Goal: Entertainment & Leisure: Browse casually

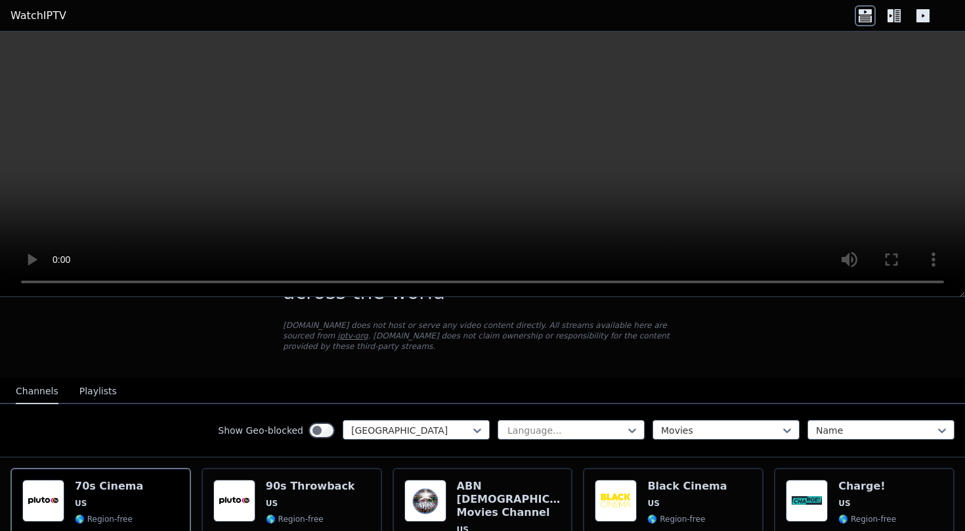
scroll to position [141, 0]
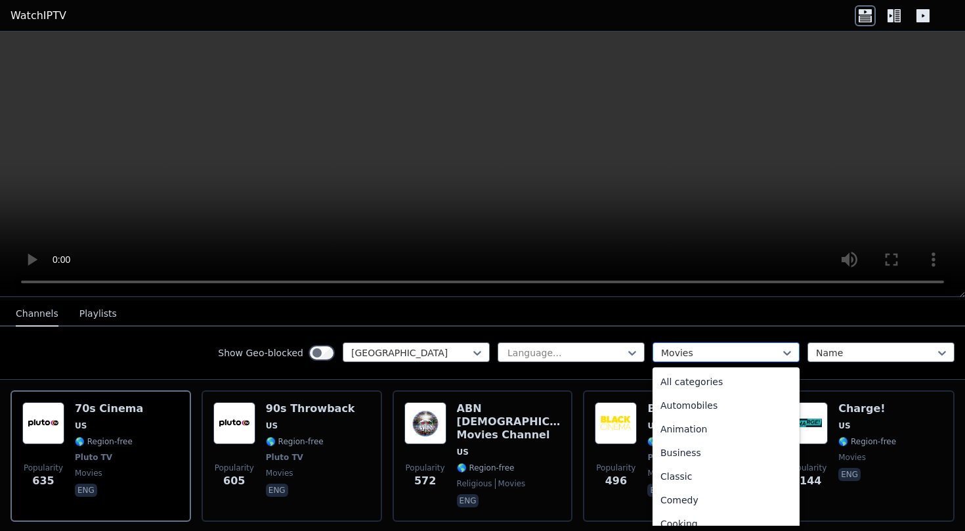
click at [721, 350] on div at bounding box center [721, 352] width 120 height 13
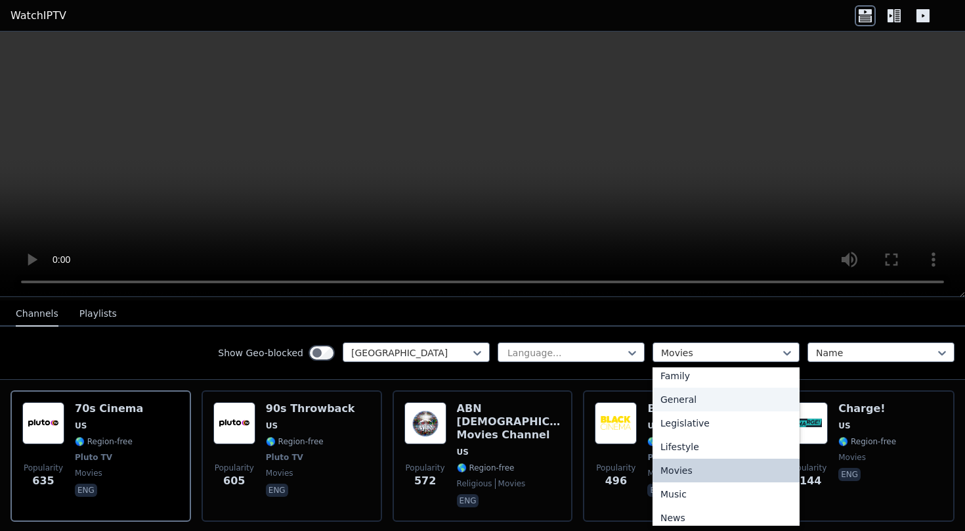
scroll to position [313, 0]
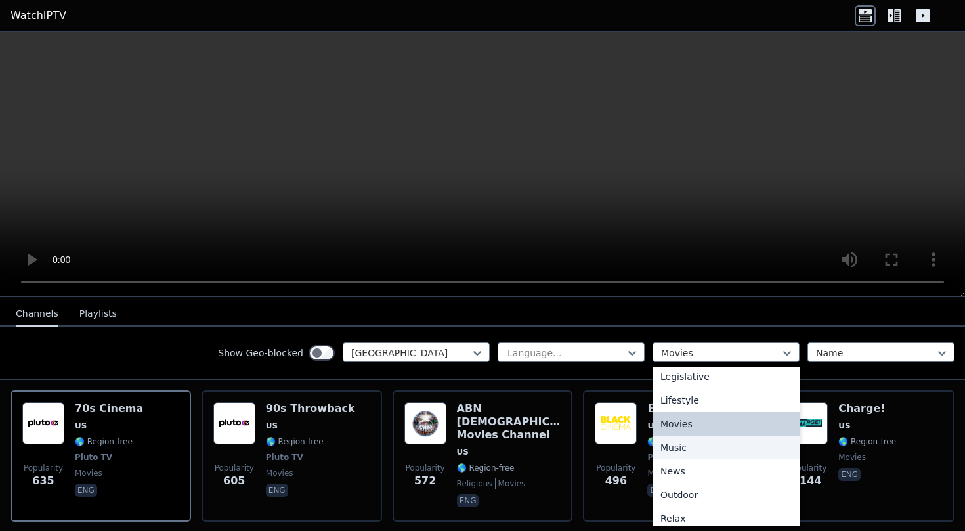
click at [687, 451] on div "Music" at bounding box center [726, 447] width 147 height 24
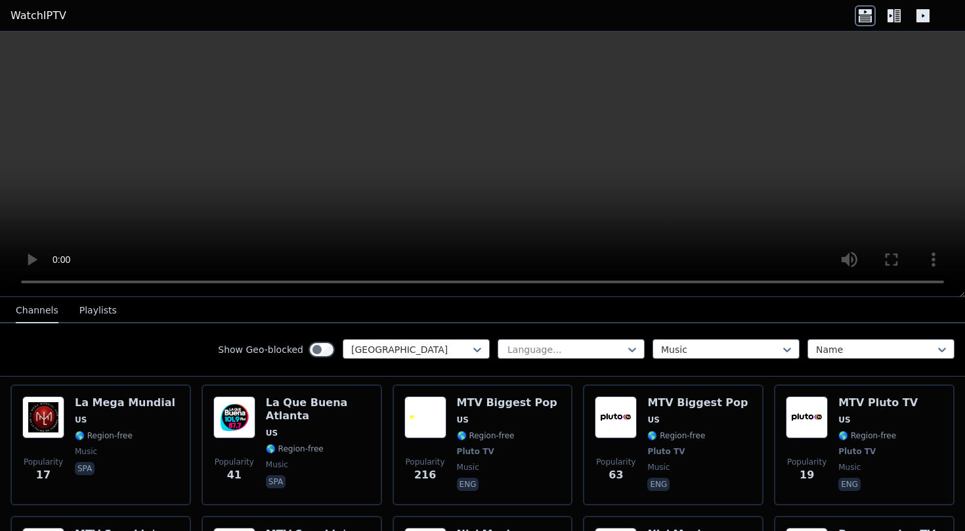
scroll to position [685, 0]
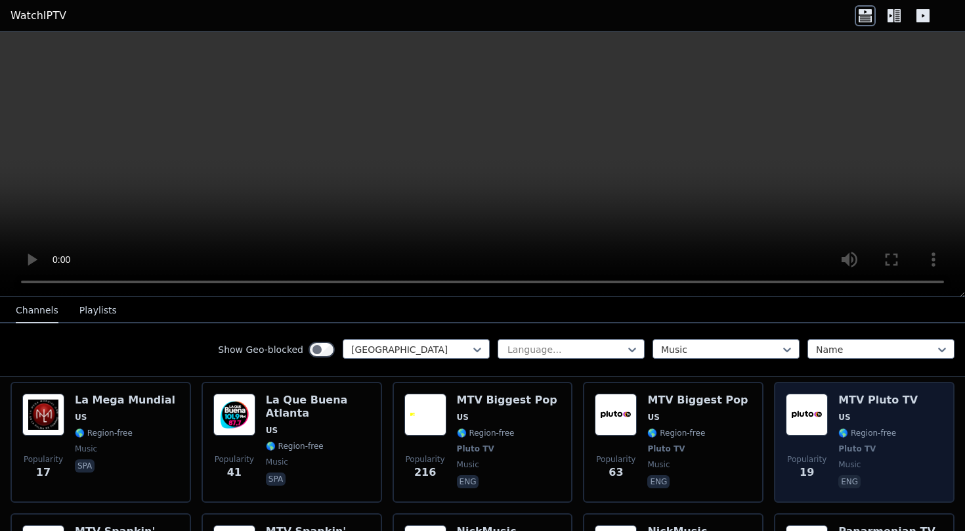
click at [812, 416] on img at bounding box center [807, 414] width 42 height 42
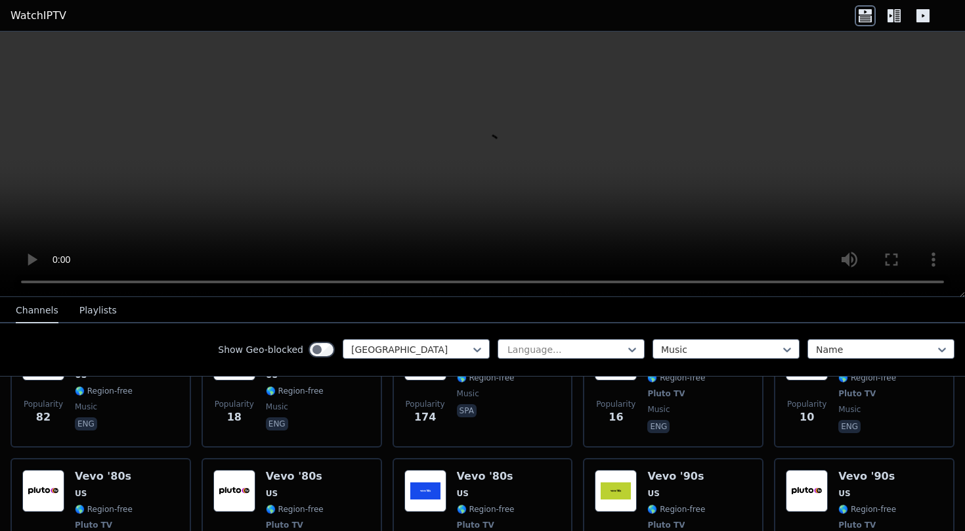
scroll to position [1177, 0]
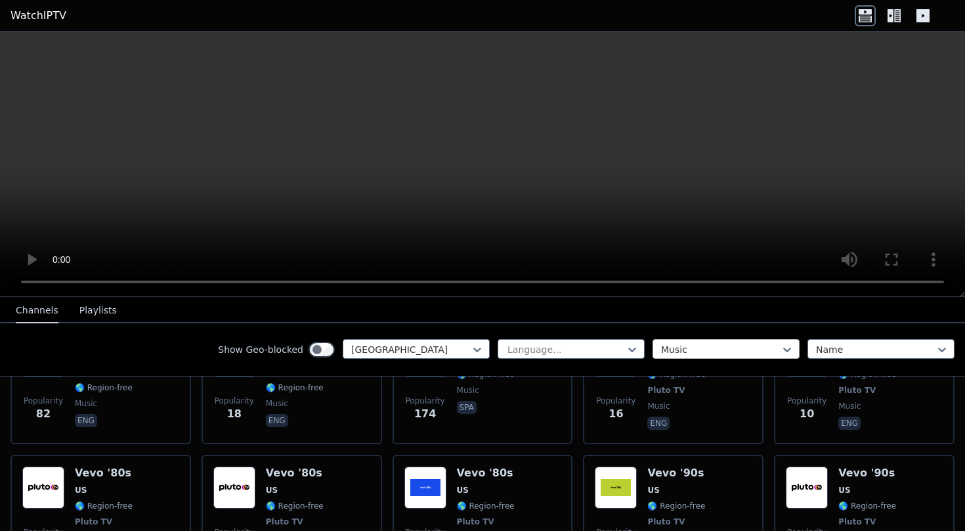
click at [693, 345] on div at bounding box center [721, 349] width 120 height 13
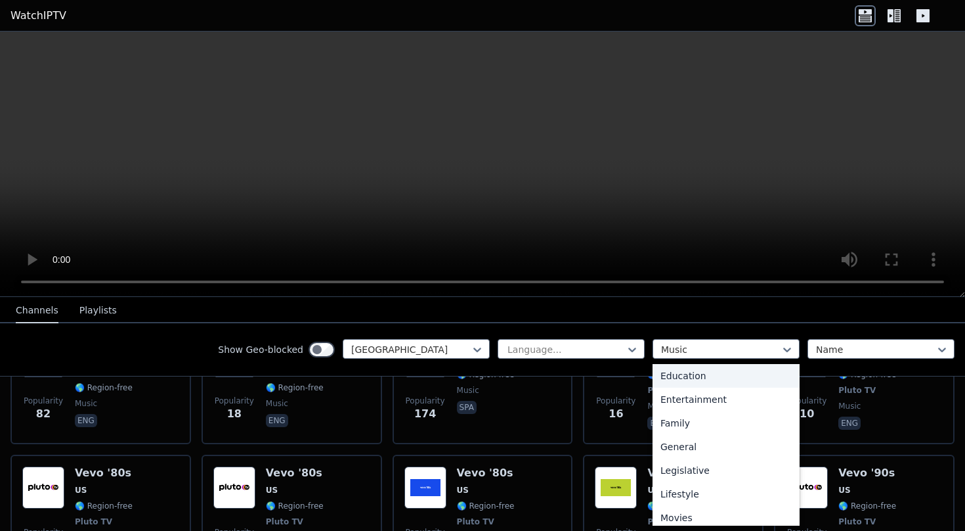
scroll to position [0, 0]
click at [701, 382] on div "All categories" at bounding box center [726, 378] width 147 height 24
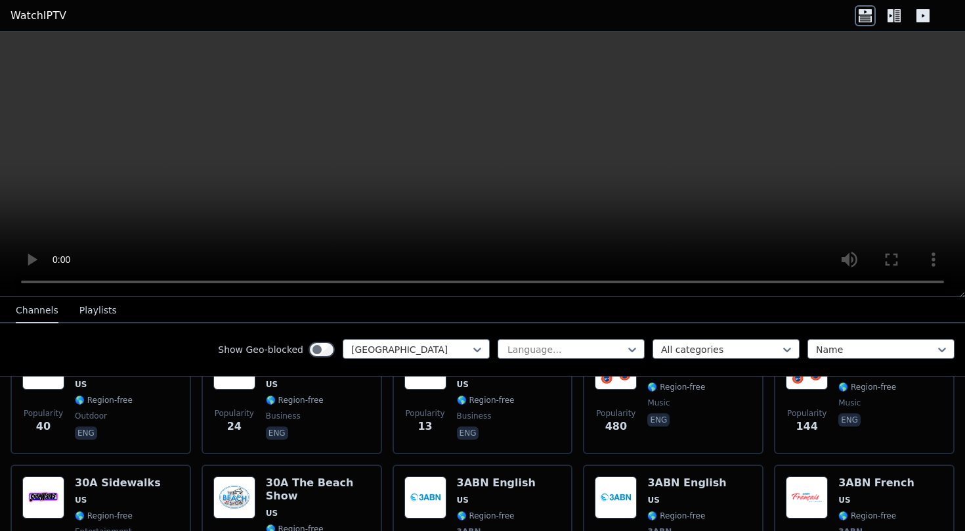
scroll to position [213, 0]
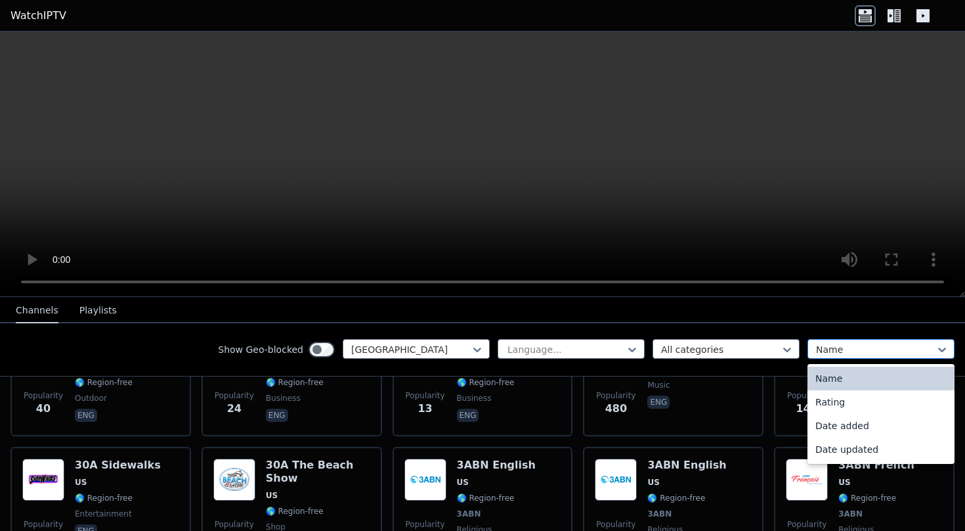
click at [860, 351] on div at bounding box center [876, 349] width 120 height 13
click at [850, 380] on div "Name" at bounding box center [881, 378] width 147 height 24
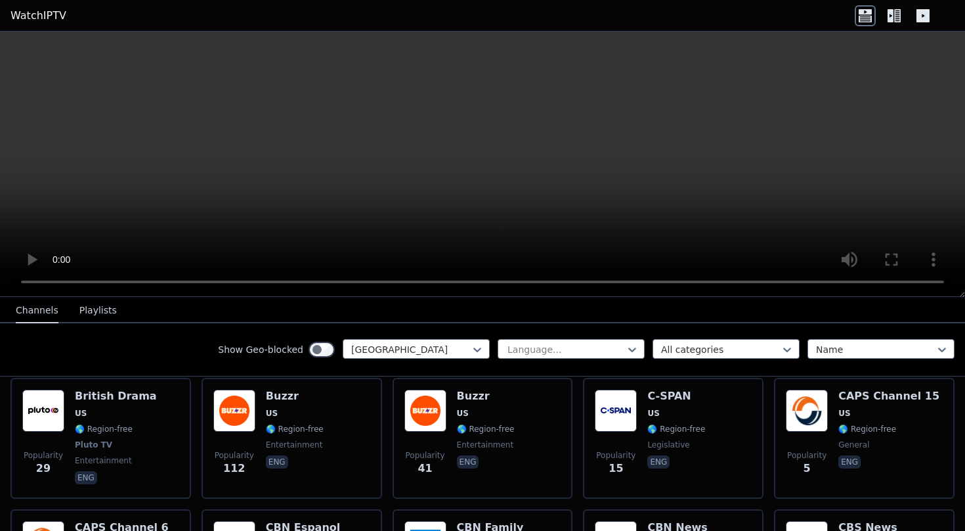
scroll to position [6451, 0]
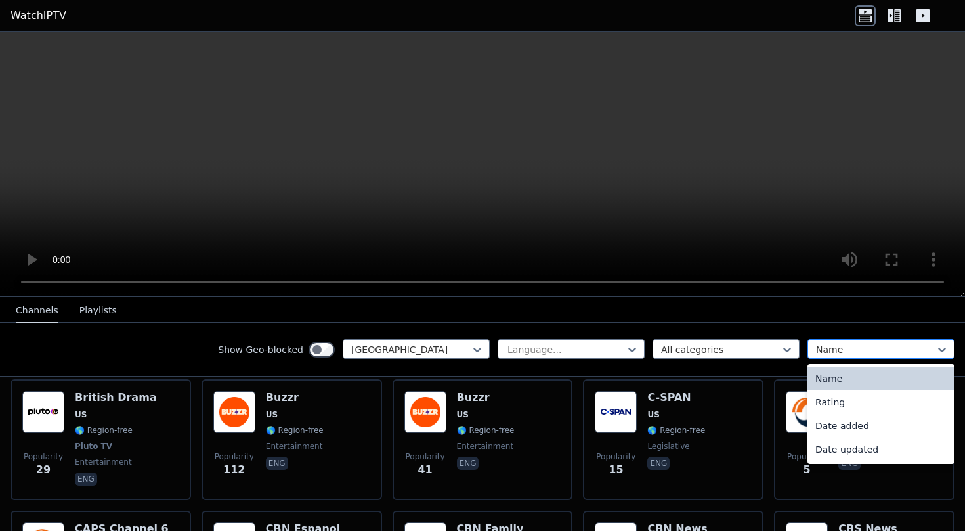
click at [837, 349] on div at bounding box center [876, 349] width 120 height 13
click at [844, 410] on div "Rating" at bounding box center [881, 402] width 147 height 24
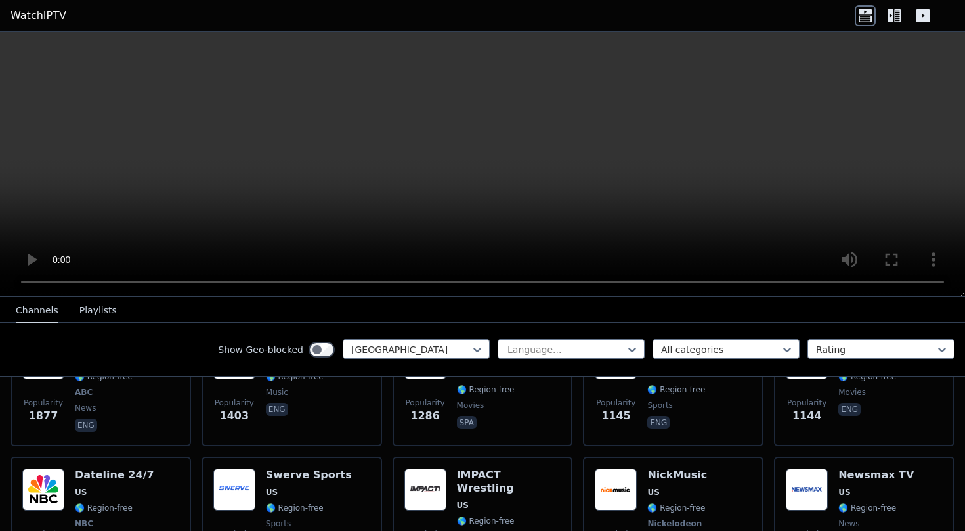
scroll to position [525, 0]
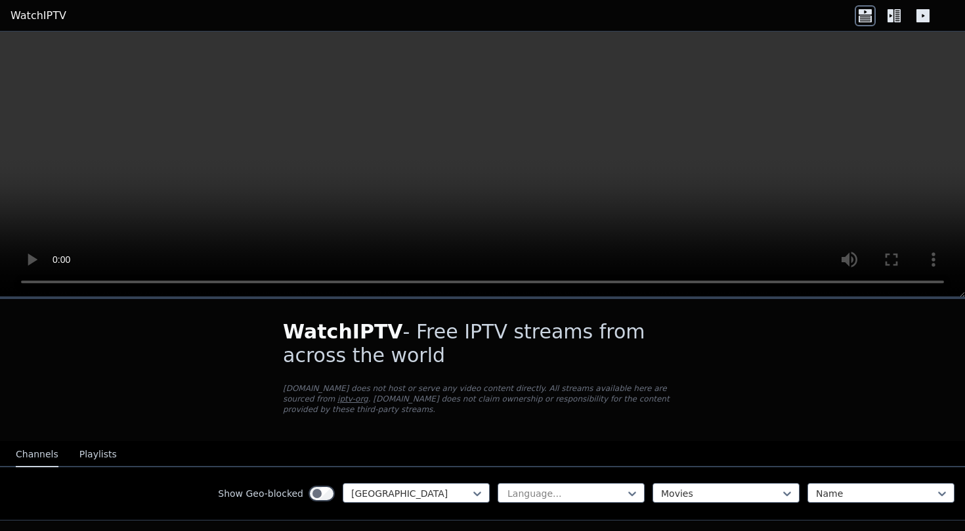
click at [893, 18] on icon at bounding box center [891, 15] width 6 height 13
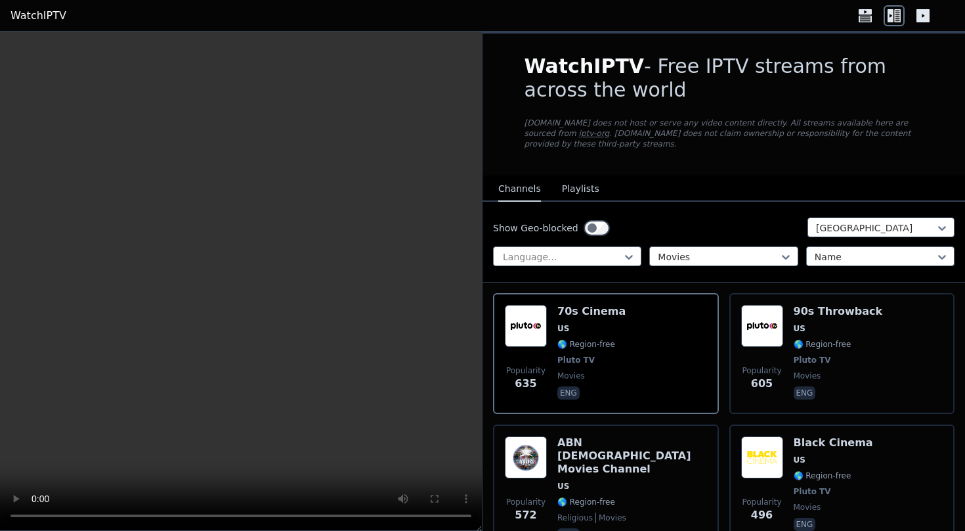
click at [915, 14] on icon at bounding box center [923, 15] width 21 height 21
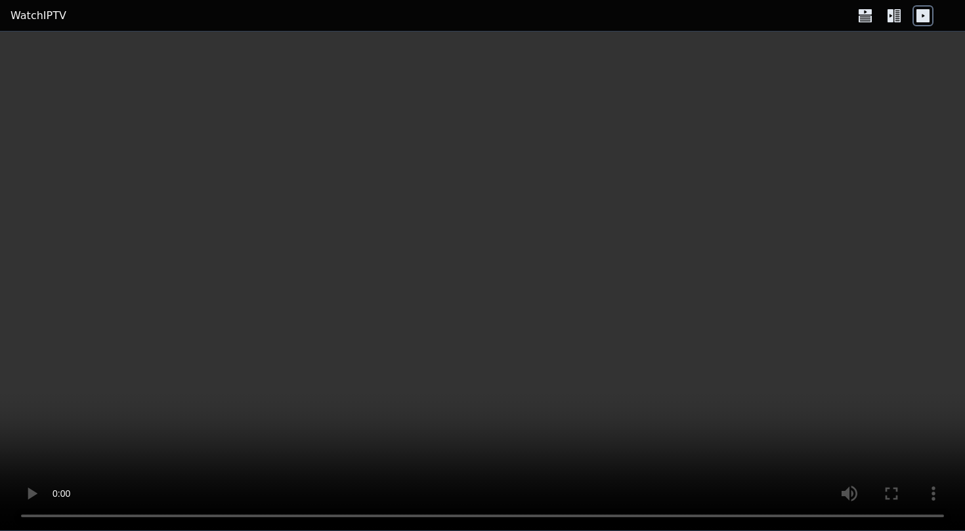
click at [915, 14] on icon at bounding box center [923, 15] width 21 height 21
click at [875, 14] on icon at bounding box center [865, 15] width 21 height 21
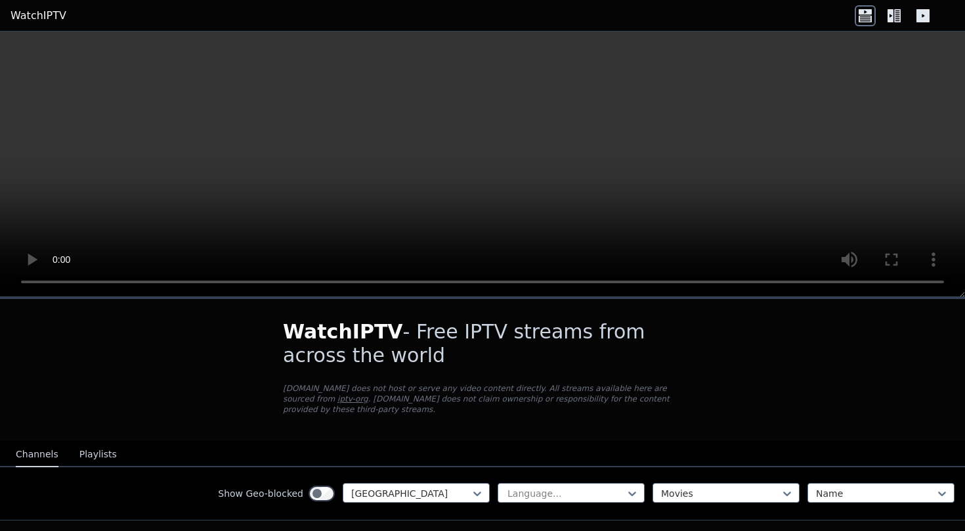
click at [338, 399] on link "iptv-org" at bounding box center [353, 398] width 31 height 9
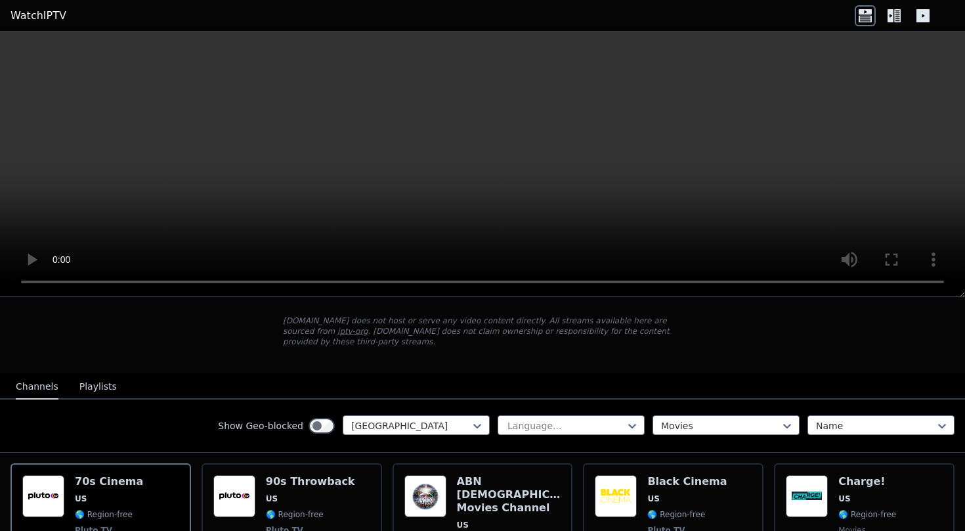
scroll to position [79, 0]
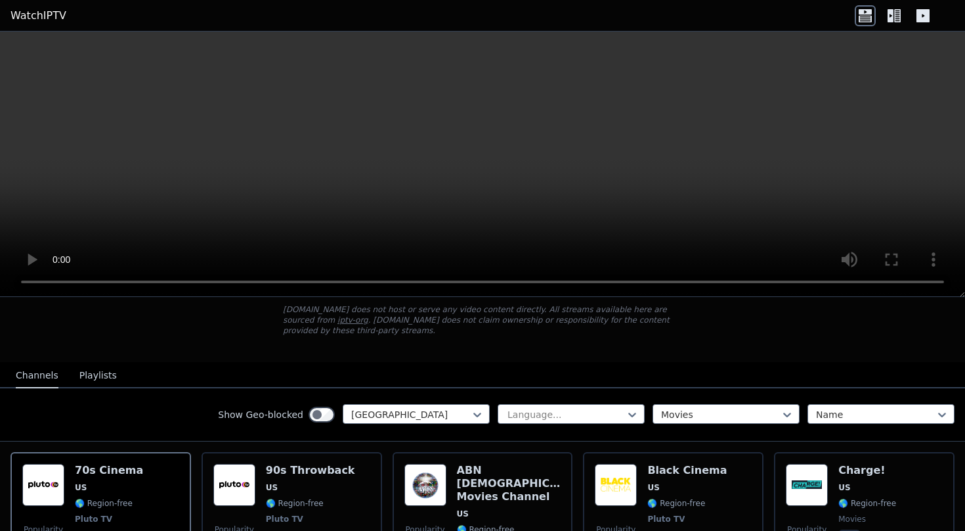
click at [84, 380] on button "Playlists" at bounding box center [97, 375] width 37 height 25
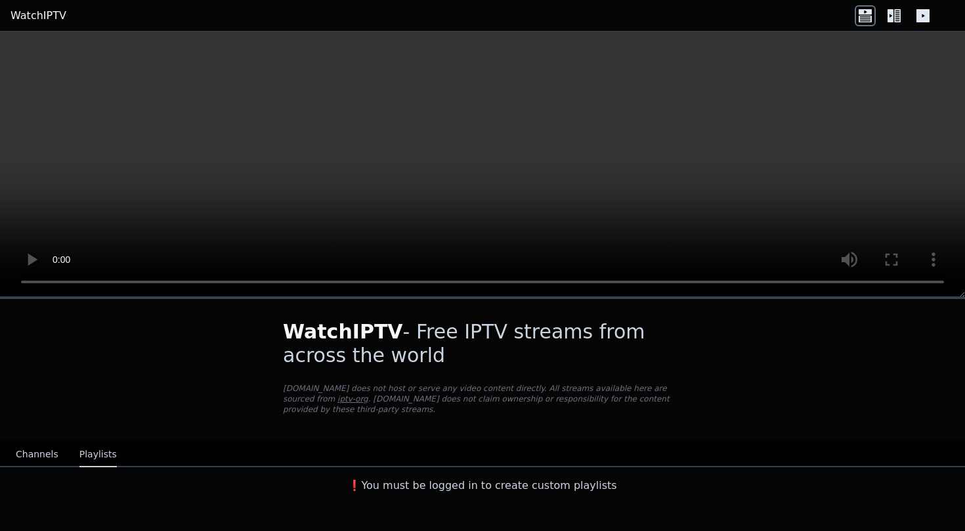
click at [45, 8] on link "WatchIPTV" at bounding box center [39, 16] width 56 height 16
click at [35, 464] on button "Channels" at bounding box center [37, 454] width 43 height 25
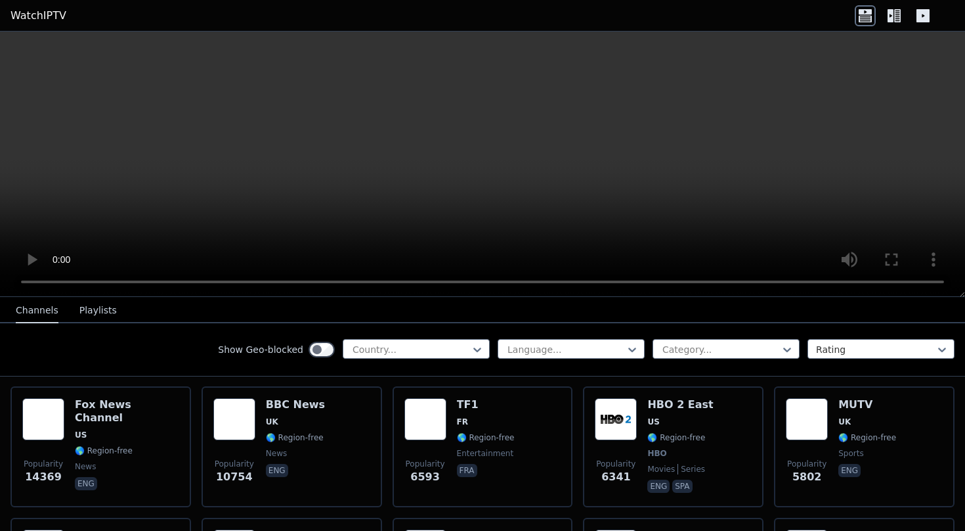
scroll to position [146, 0]
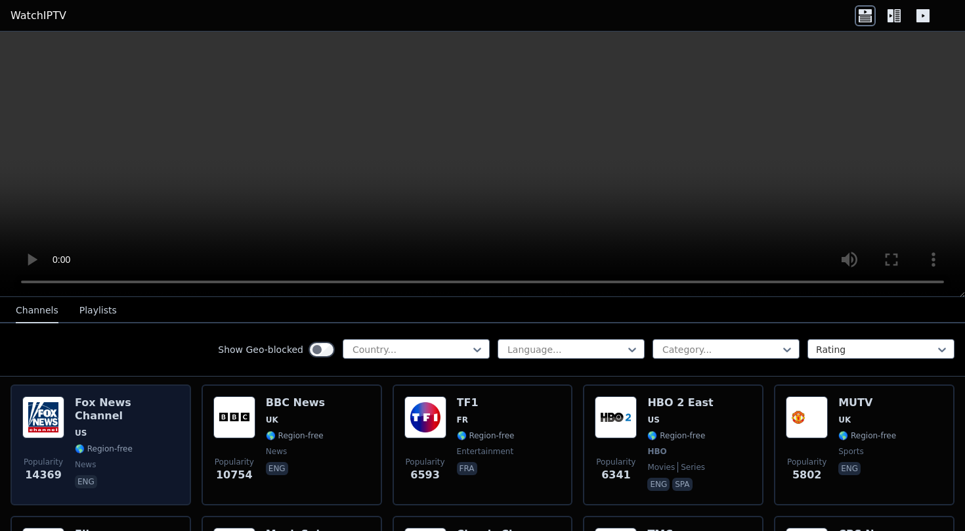
click at [116, 414] on div "[PERSON_NAME] US 🌎 Region-free news eng" at bounding box center [127, 444] width 104 height 97
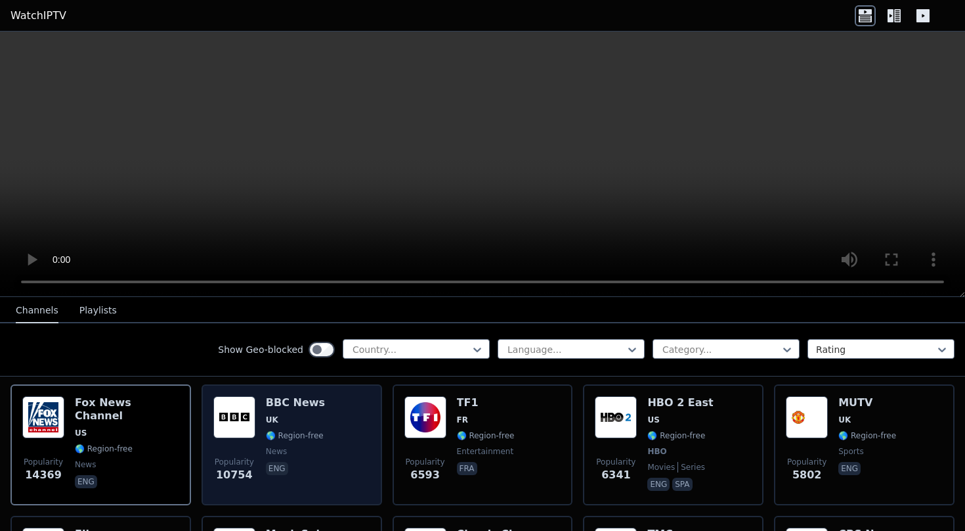
click at [301, 418] on span "UK" at bounding box center [295, 419] width 59 height 11
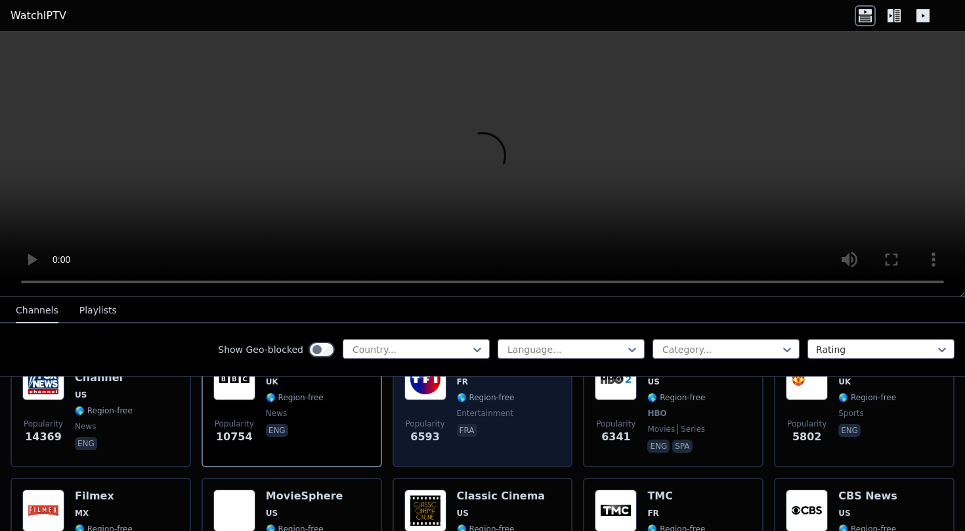
scroll to position [235, 0]
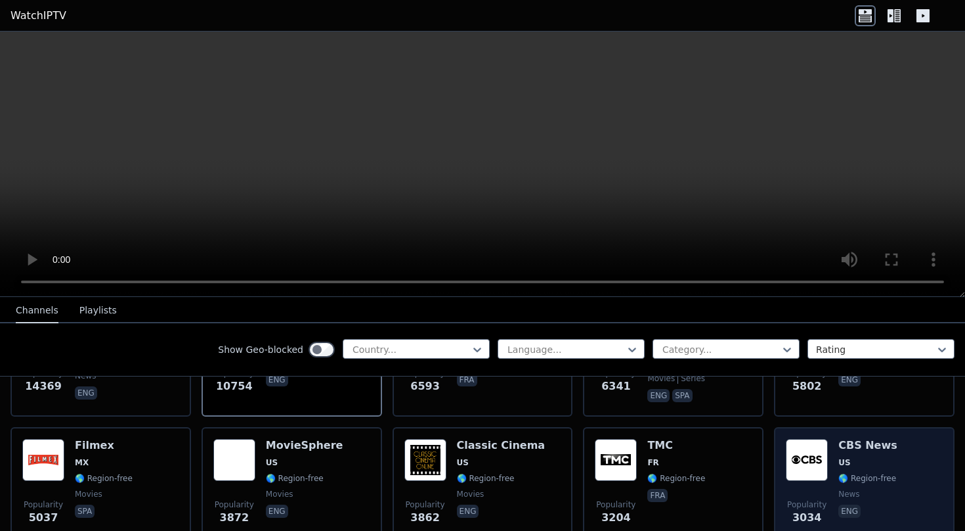
click at [887, 454] on div "CBS News US 🌎 Region-free news eng" at bounding box center [868, 486] width 59 height 95
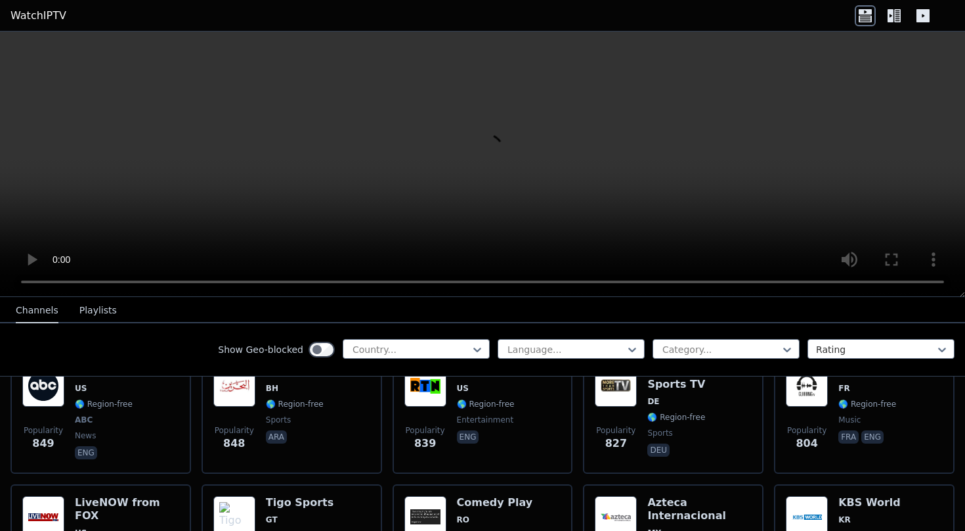
scroll to position [2273, 0]
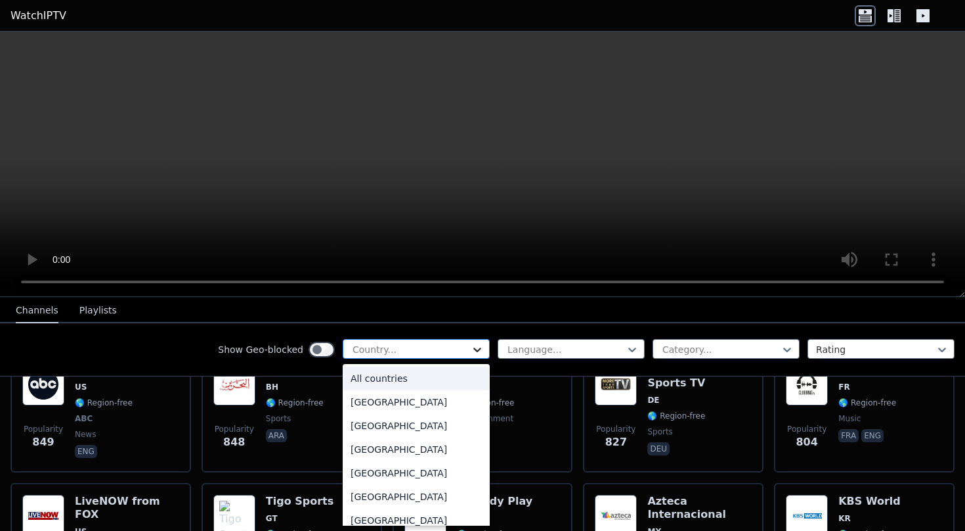
click at [475, 347] on icon at bounding box center [477, 349] width 13 height 13
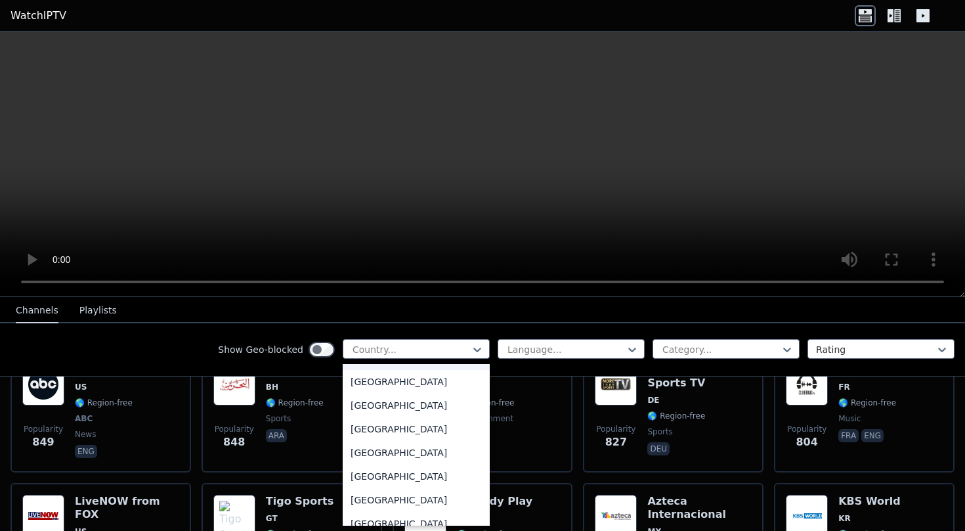
scroll to position [4551, 0]
click at [418, 478] on div "[GEOGRAPHIC_DATA]" at bounding box center [416, 475] width 147 height 24
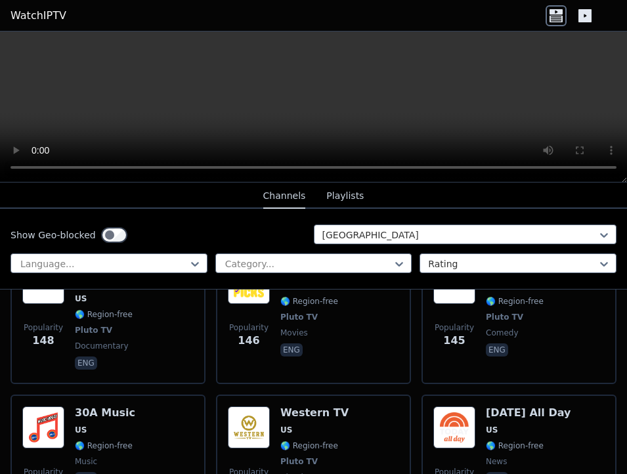
scroll to position [10624, 0]
